Goal: Communication & Community: Answer question/provide support

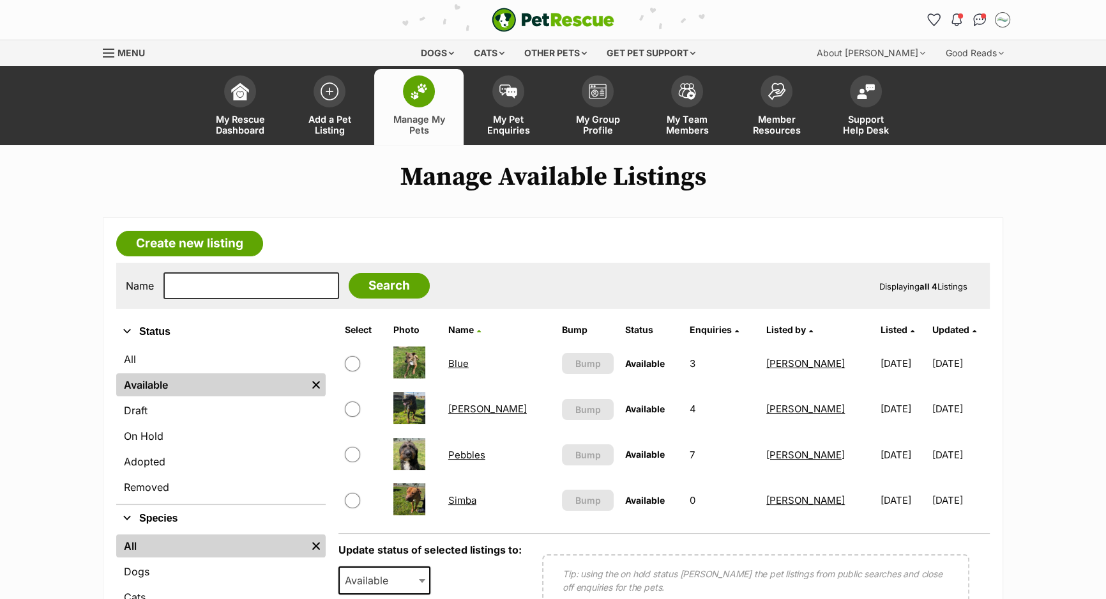
click at [468, 448] on link "Pebbles" at bounding box center [466, 454] width 37 height 12
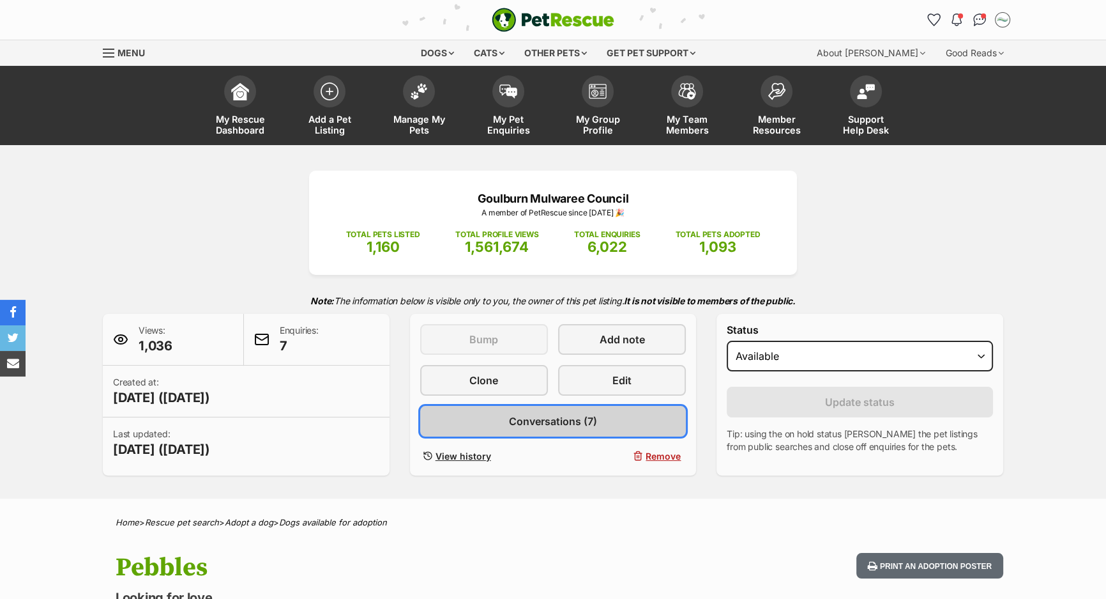
click at [548, 421] on span "Conversations (7)" at bounding box center [553, 420] width 88 height 15
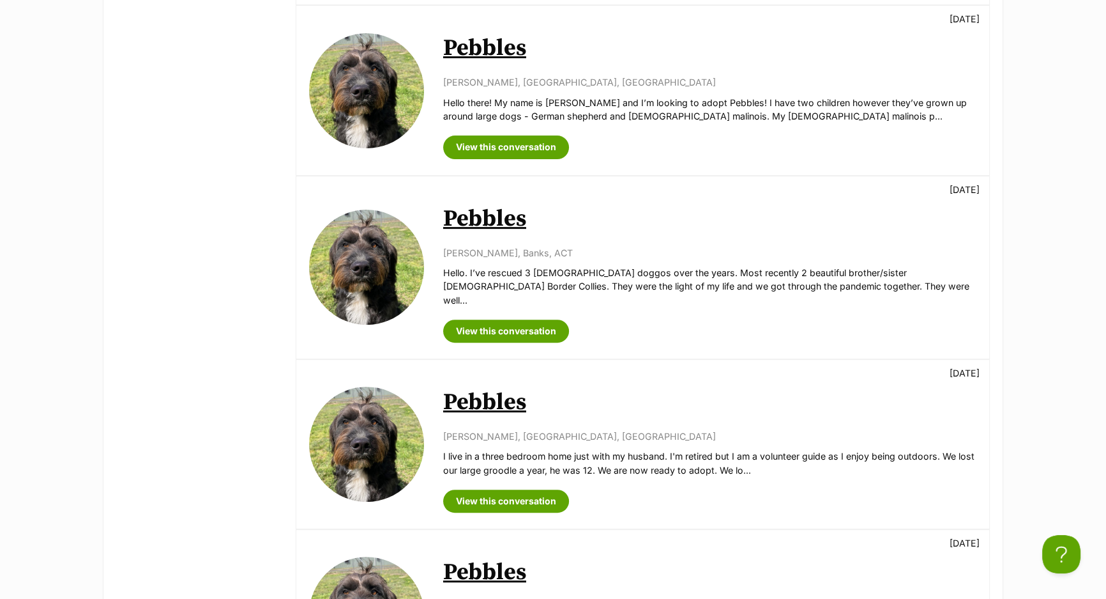
scroll to position [929, 0]
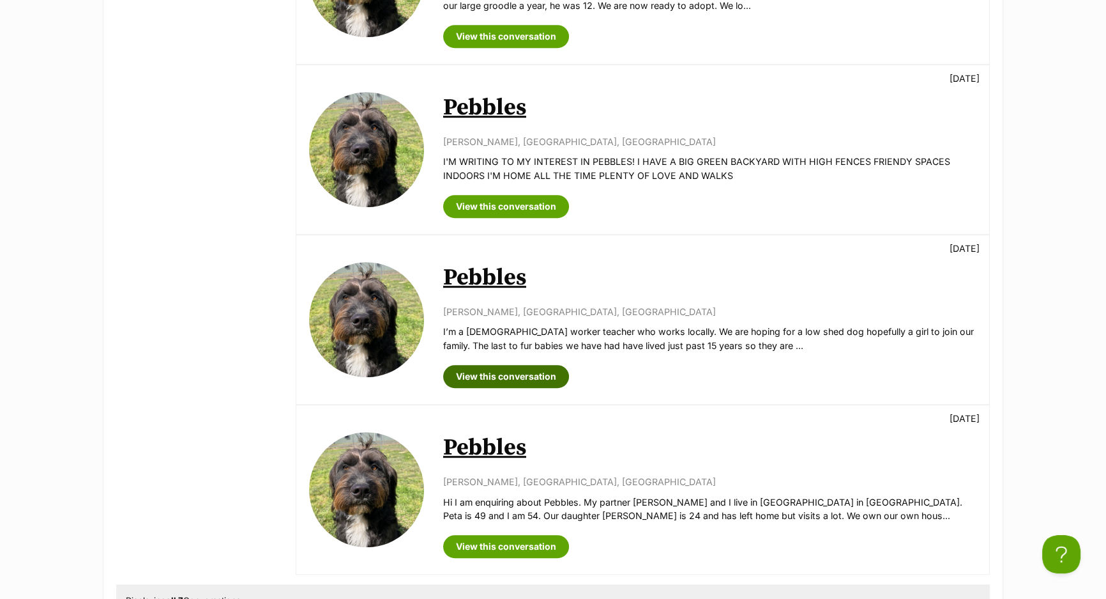
click at [543, 365] on link "View this conversation" at bounding box center [506, 376] width 126 height 23
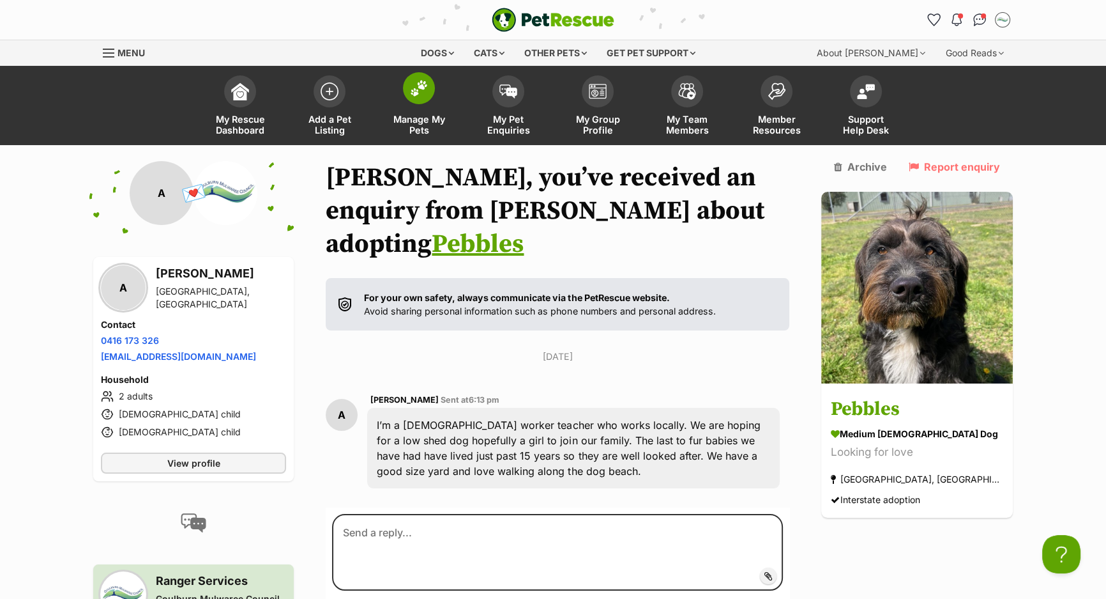
click at [438, 111] on link "Manage My Pets" at bounding box center [418, 107] width 89 height 76
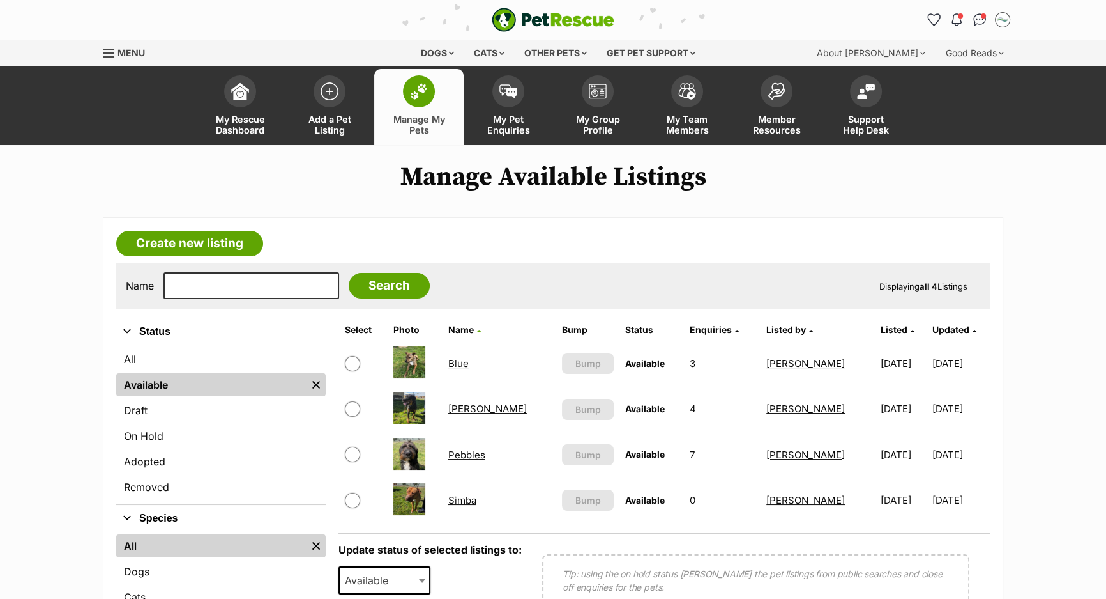
click at [473, 452] on link "Pebbles" at bounding box center [466, 454] width 37 height 12
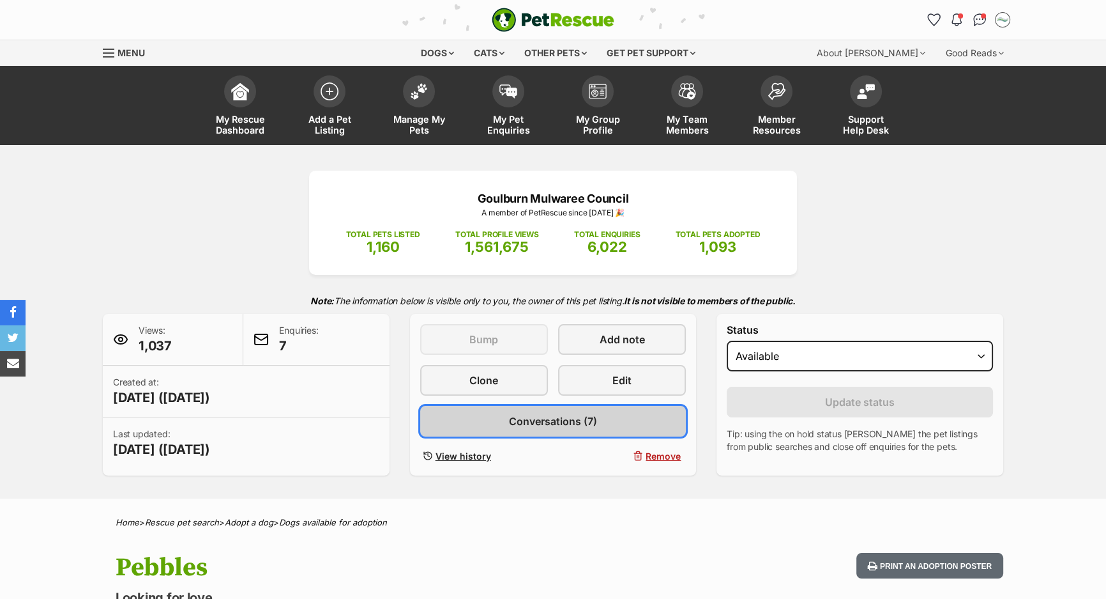
click at [493, 421] on link "Conversations (7)" at bounding box center [553, 421] width 266 height 31
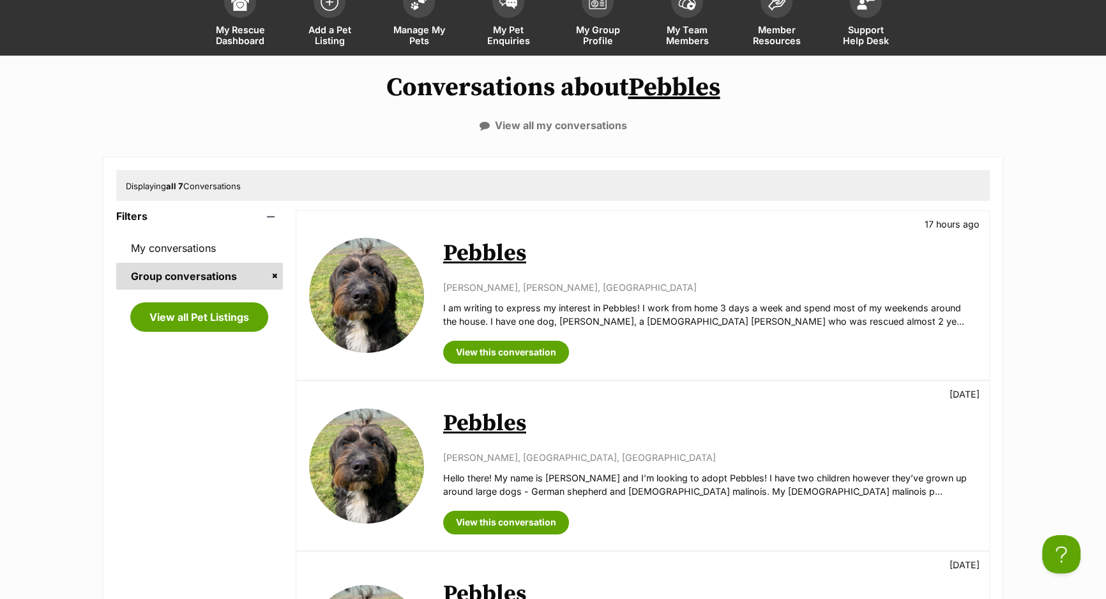
scroll to position [116, 0]
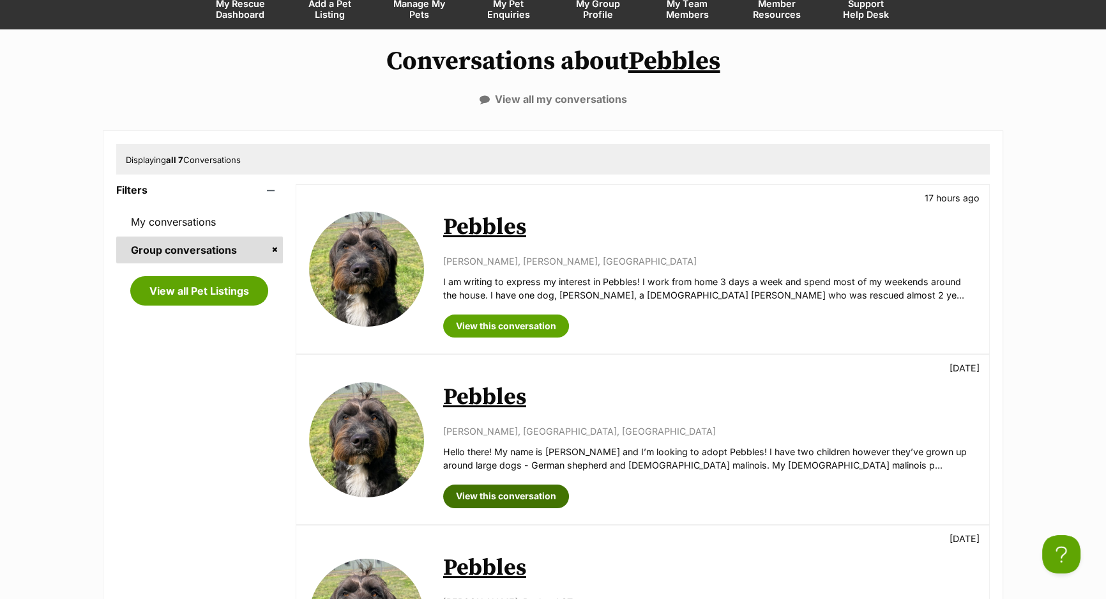
click at [542, 498] on link "View this conversation" at bounding box center [506, 495] width 126 height 23
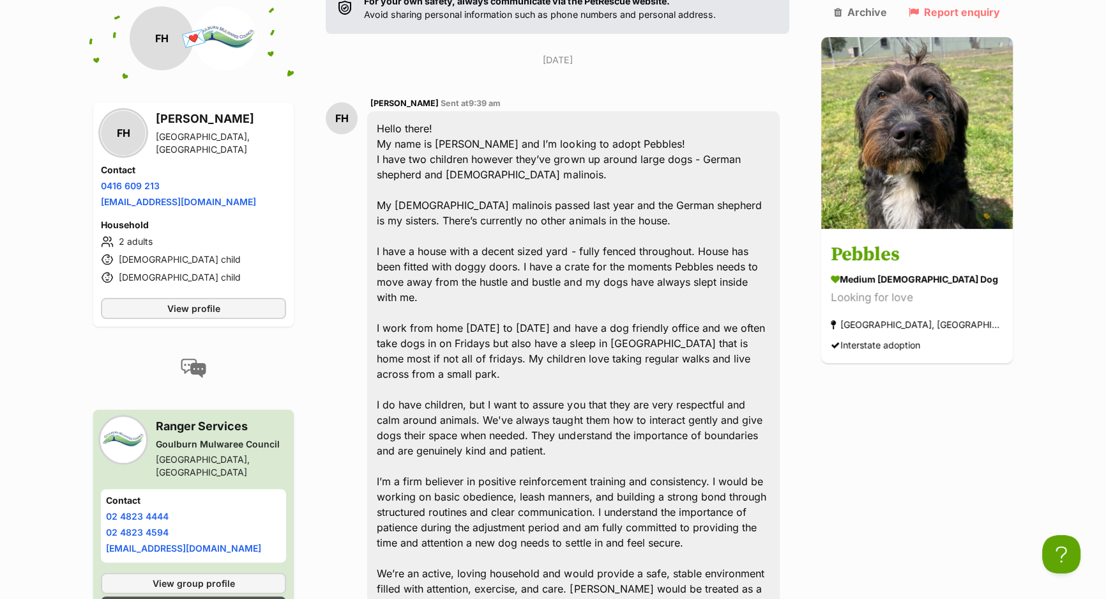
scroll to position [322, 0]
